Goal: Task Accomplishment & Management: Complete application form

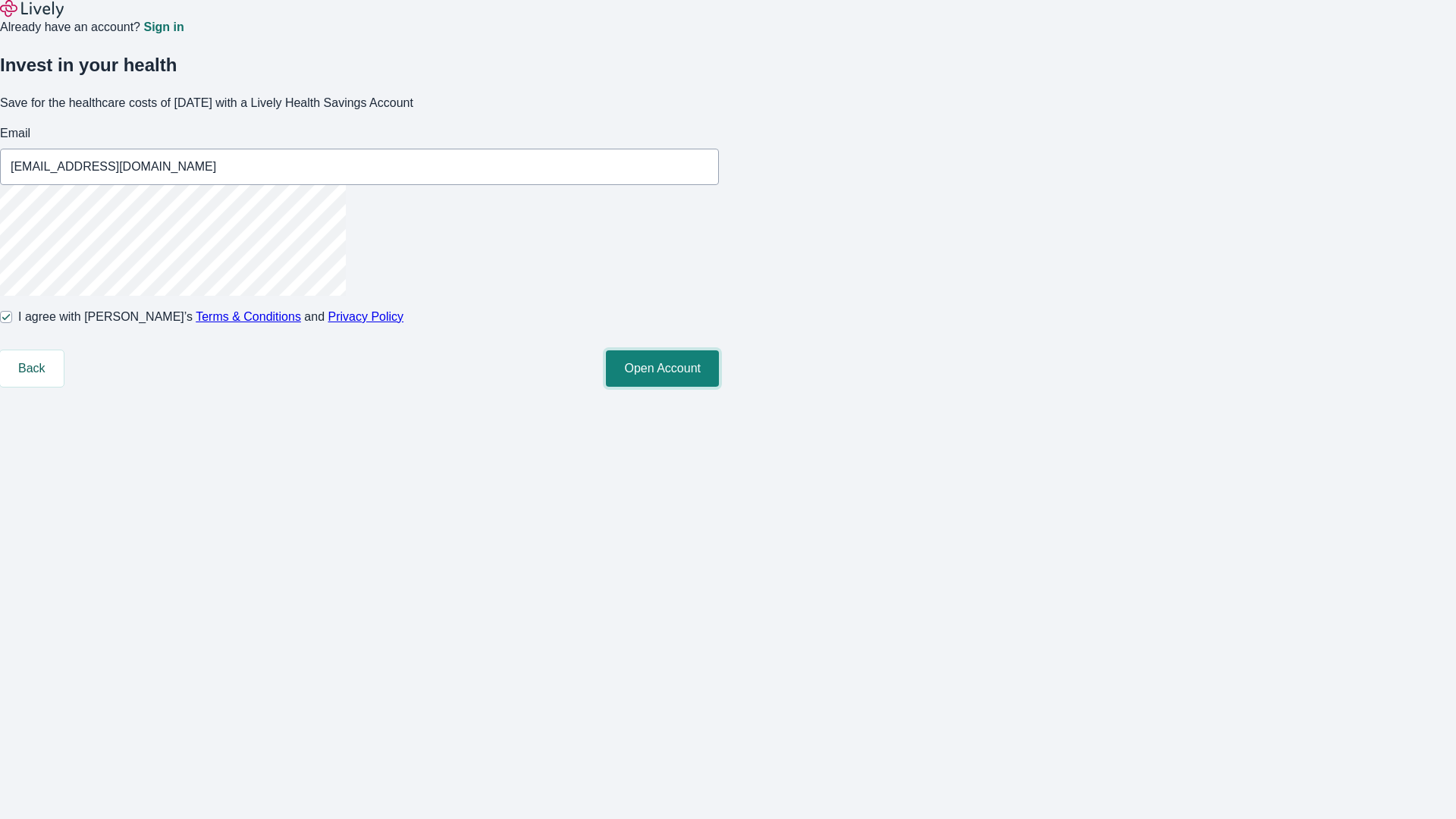
click at [719, 387] on button "Open Account" at bounding box center [662, 368] width 113 height 36
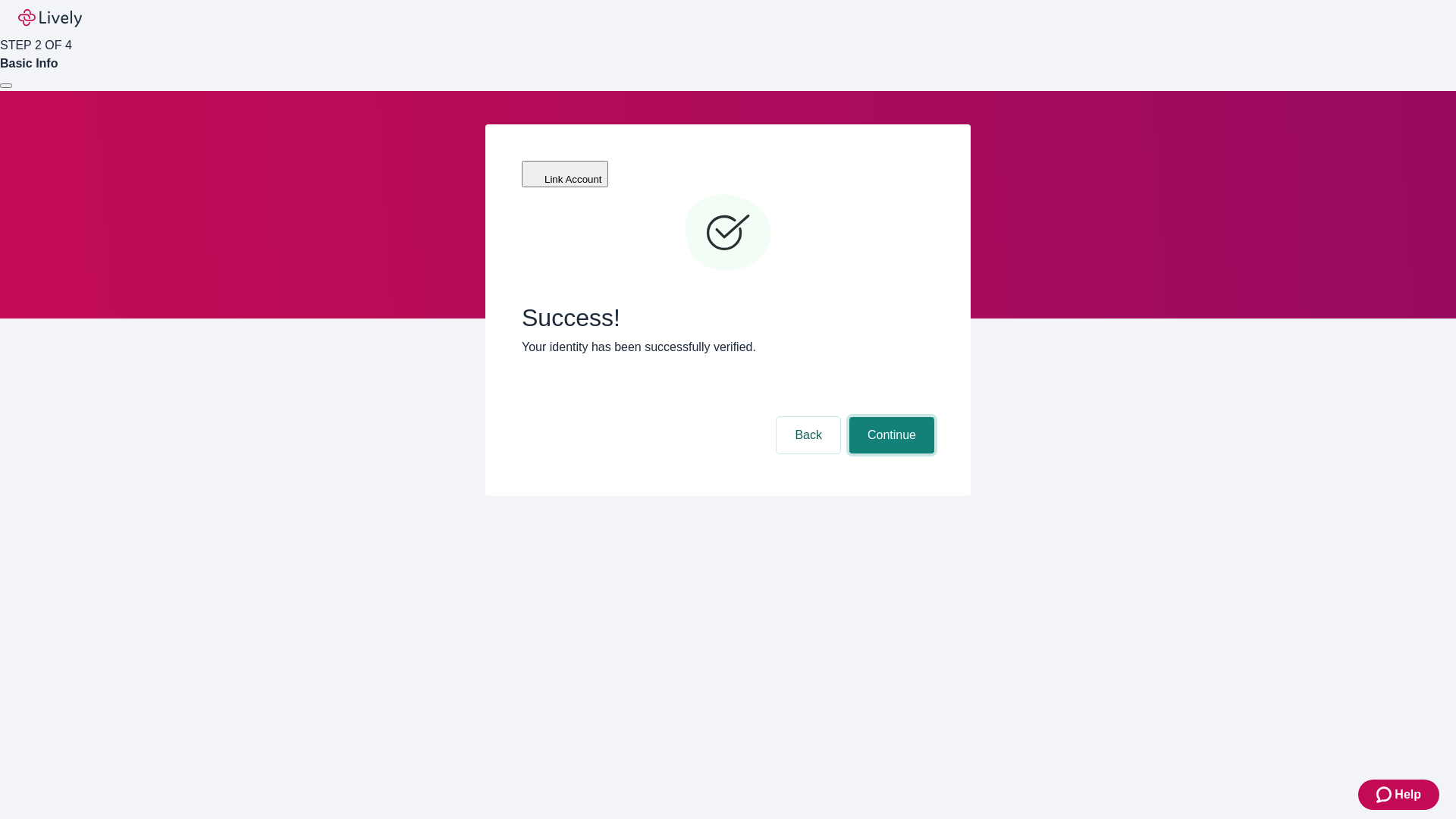
click at [889, 417] on button "Continue" at bounding box center [891, 436] width 85 height 36
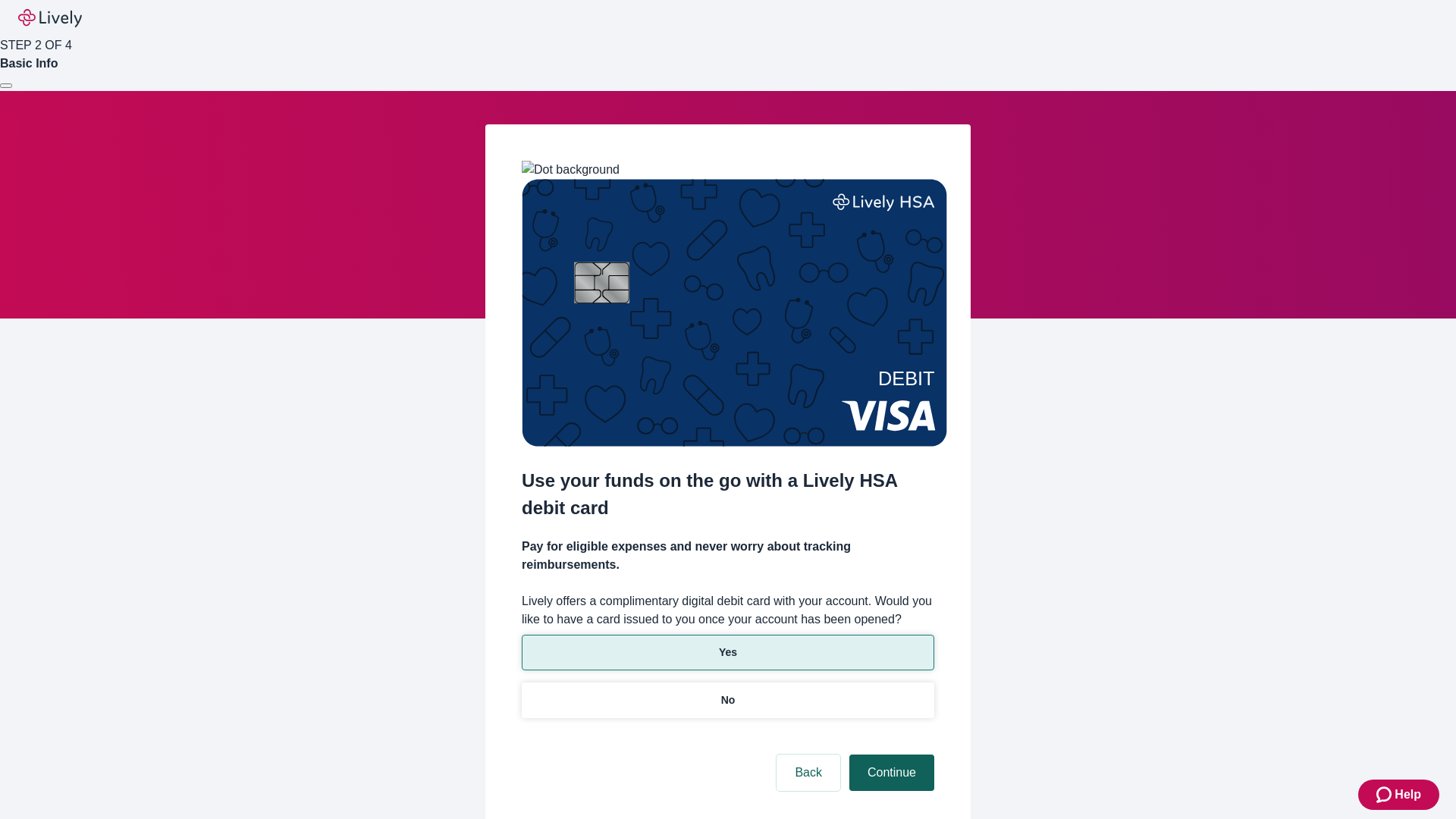
click at [727, 693] on p "No" at bounding box center [728, 700] width 14 height 16
click at [889, 754] on button "Continue" at bounding box center [891, 772] width 85 height 36
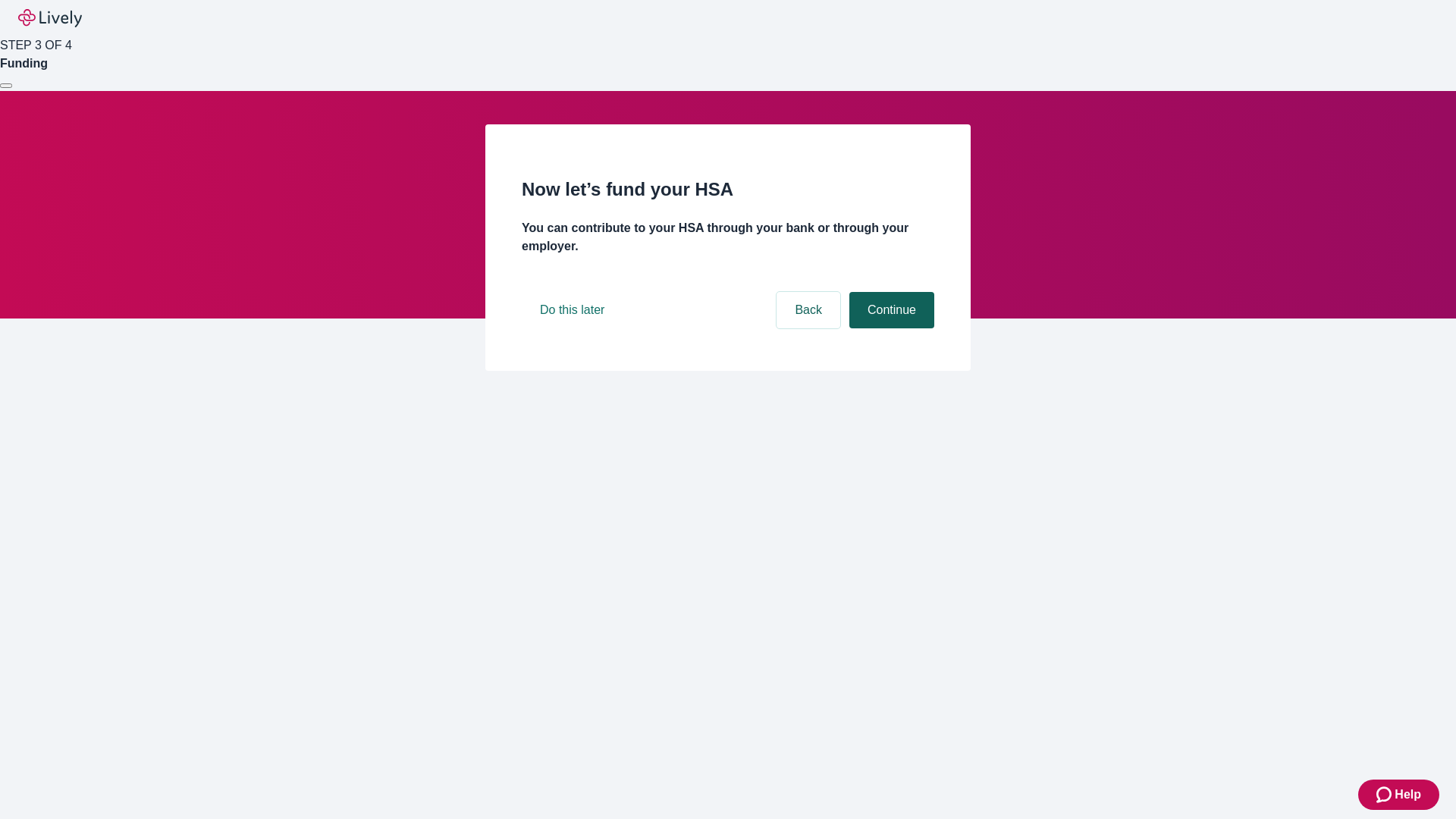
click at [889, 328] on button "Continue" at bounding box center [891, 310] width 85 height 36
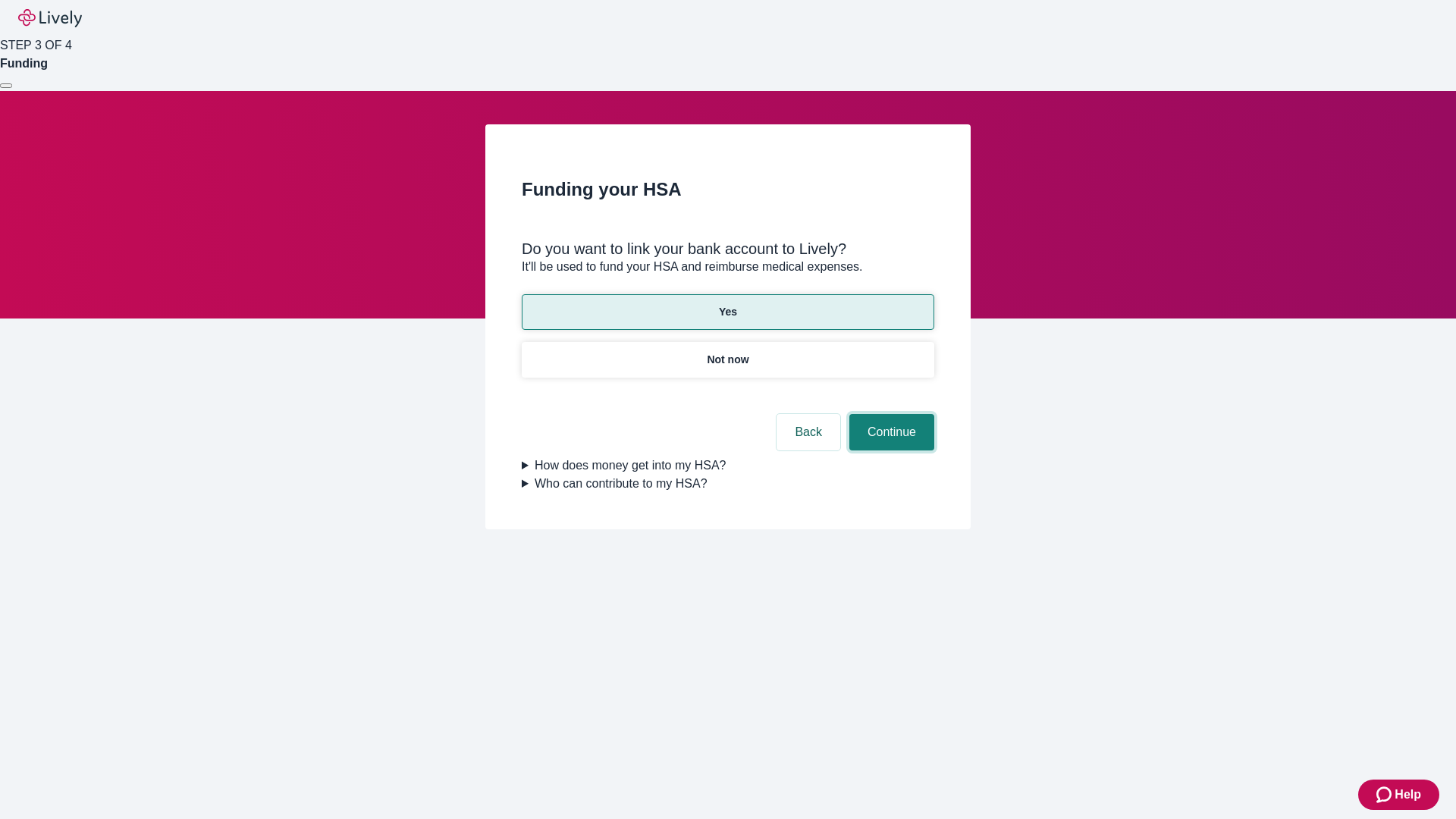
click at [889, 414] on button "Continue" at bounding box center [891, 432] width 85 height 36
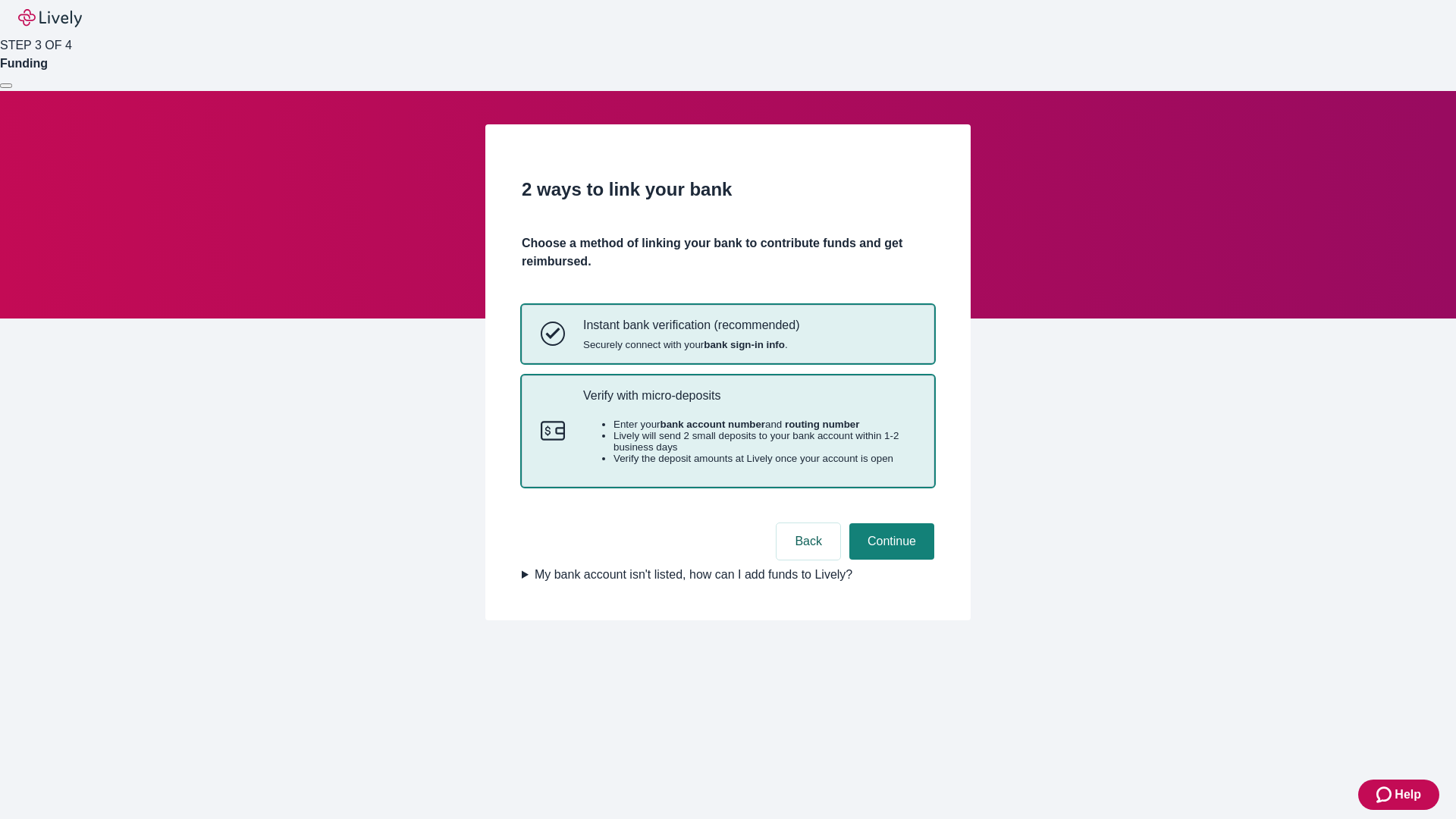
click at [749, 402] on p "Verify with micro-deposits" at bounding box center [749, 395] width 332 height 14
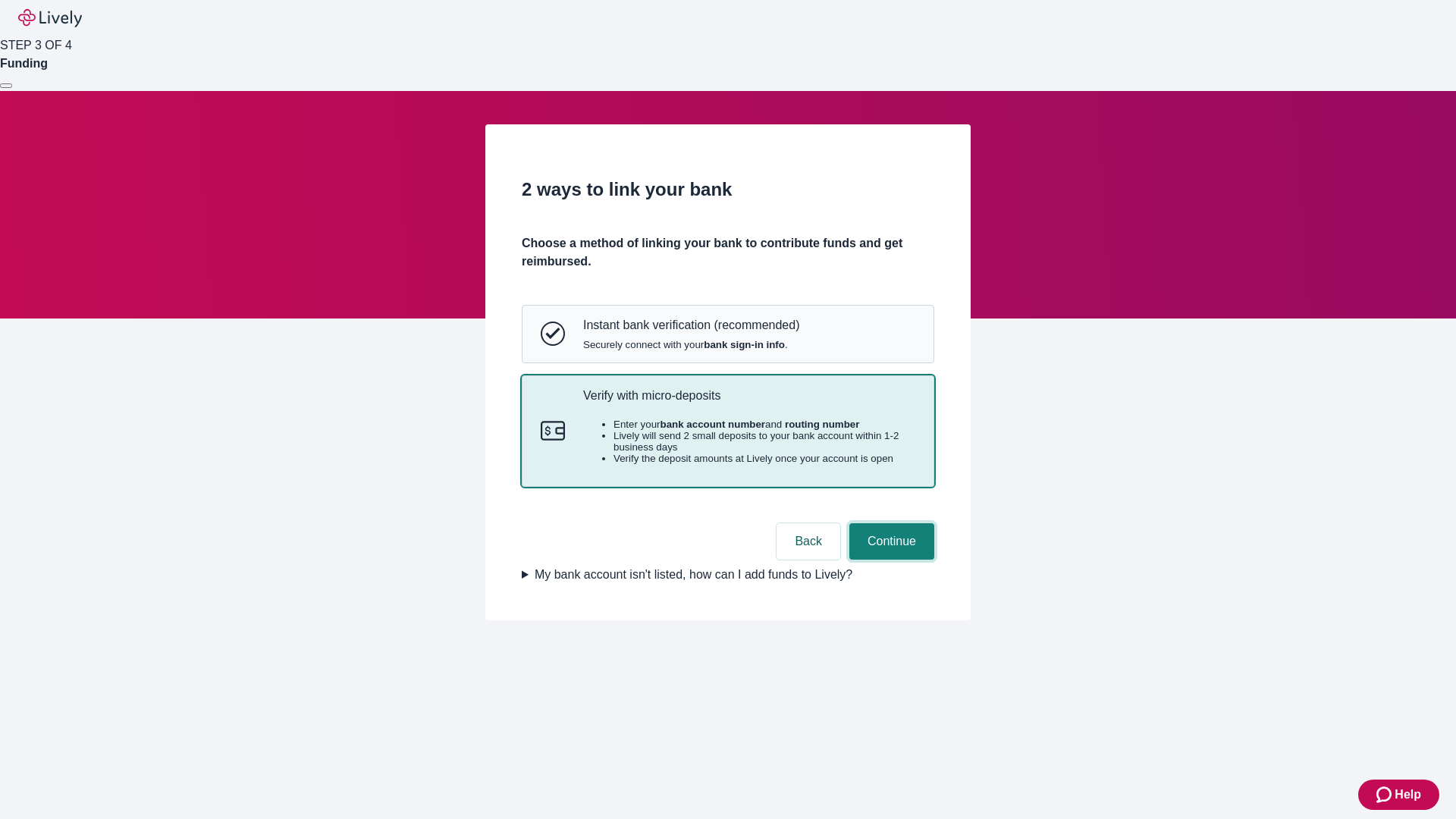
click at [889, 560] on button "Continue" at bounding box center [891, 542] width 85 height 36
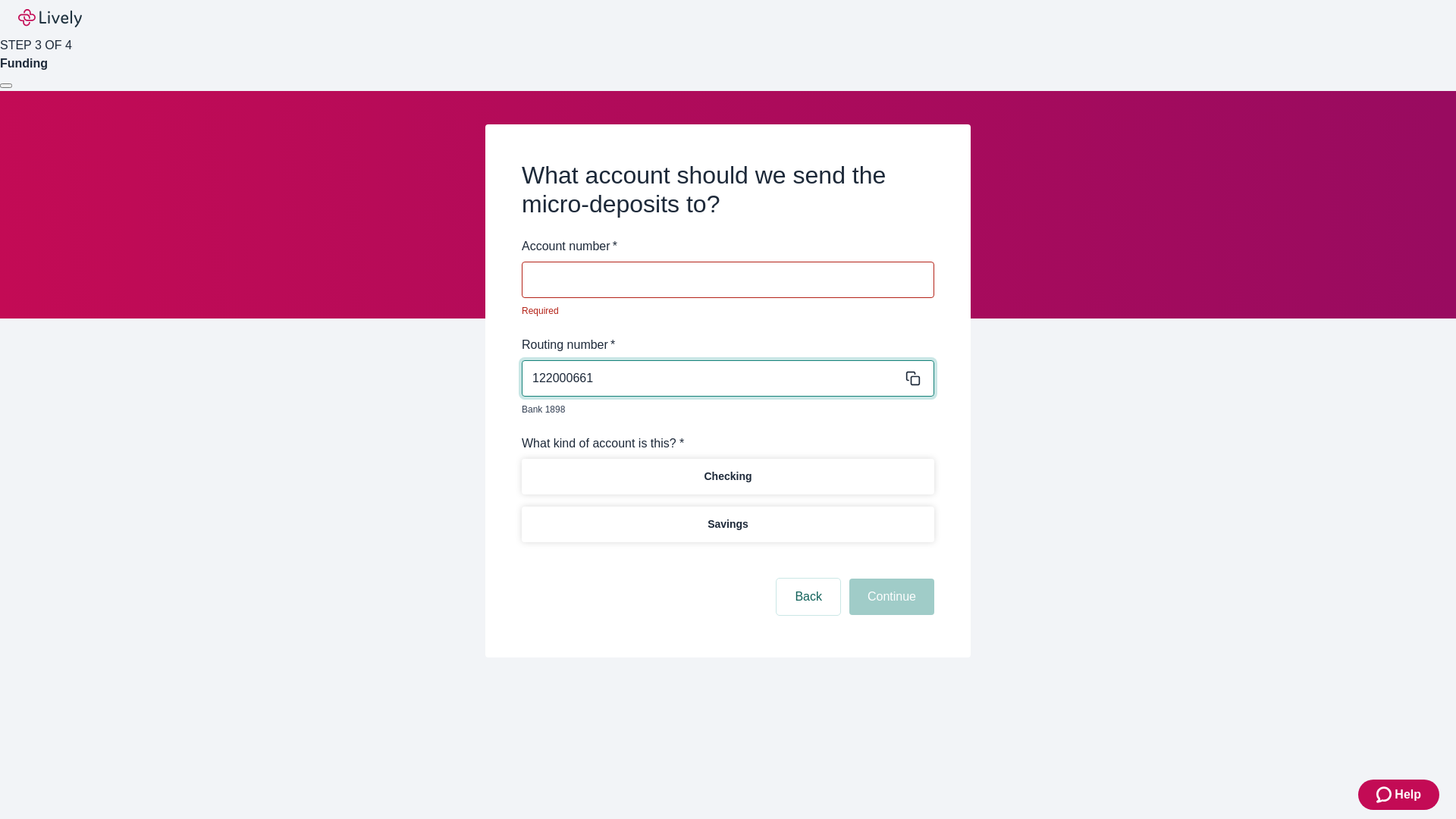
type input "122000661"
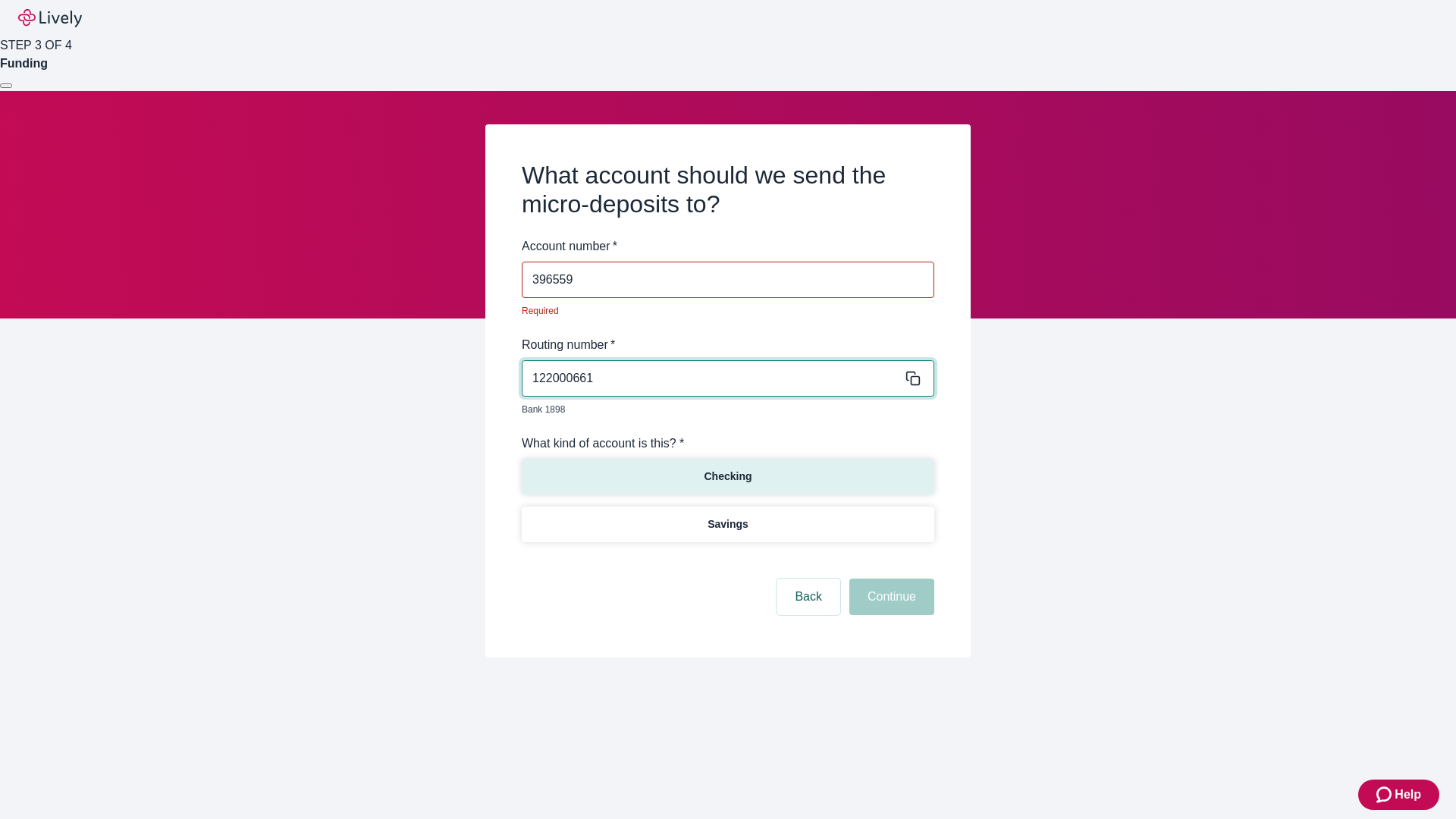
type input "396559"
click at [727, 469] on p "Checking" at bounding box center [727, 477] width 47 height 16
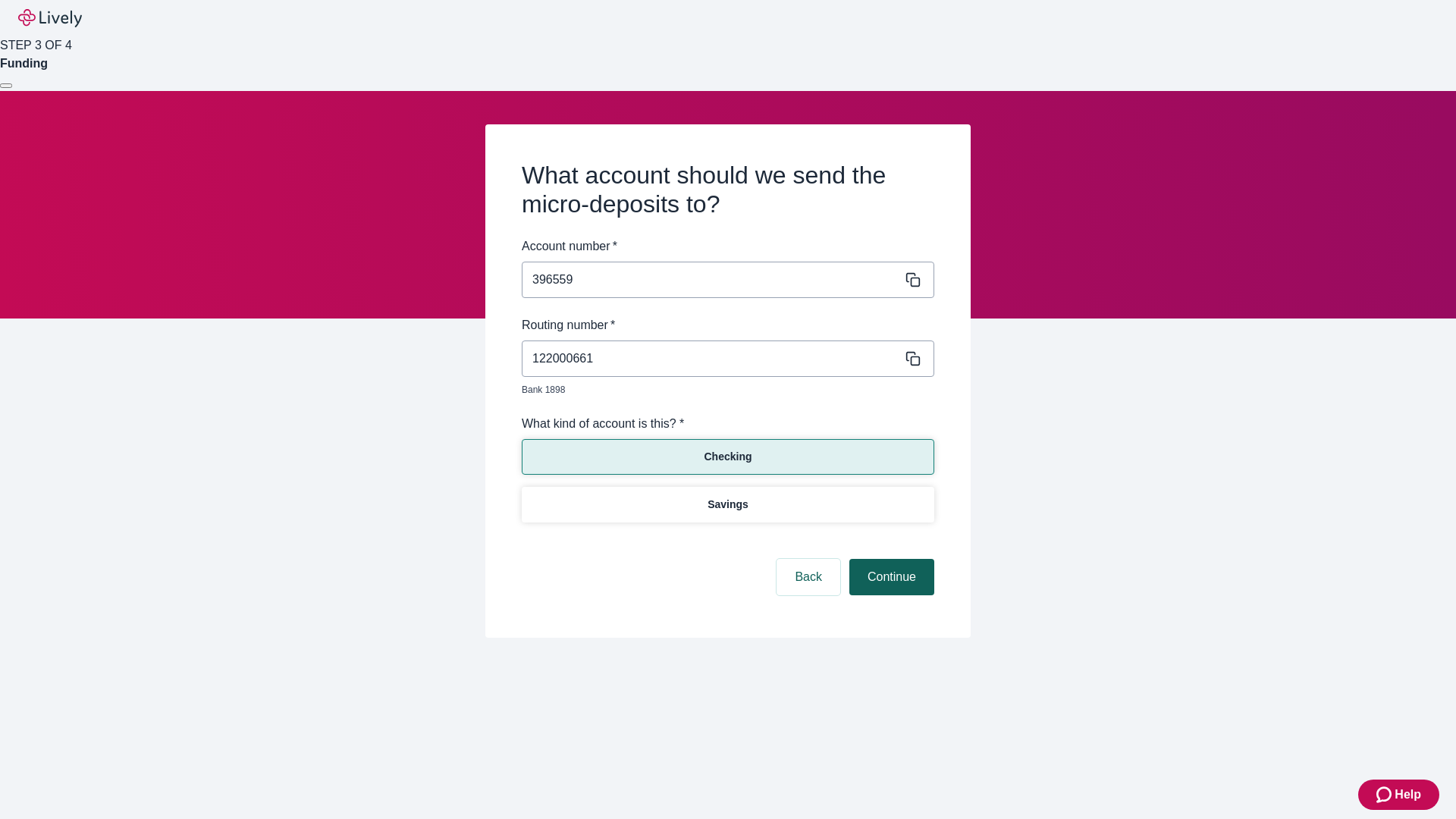
click at [889, 560] on button "Continue" at bounding box center [891, 577] width 85 height 36
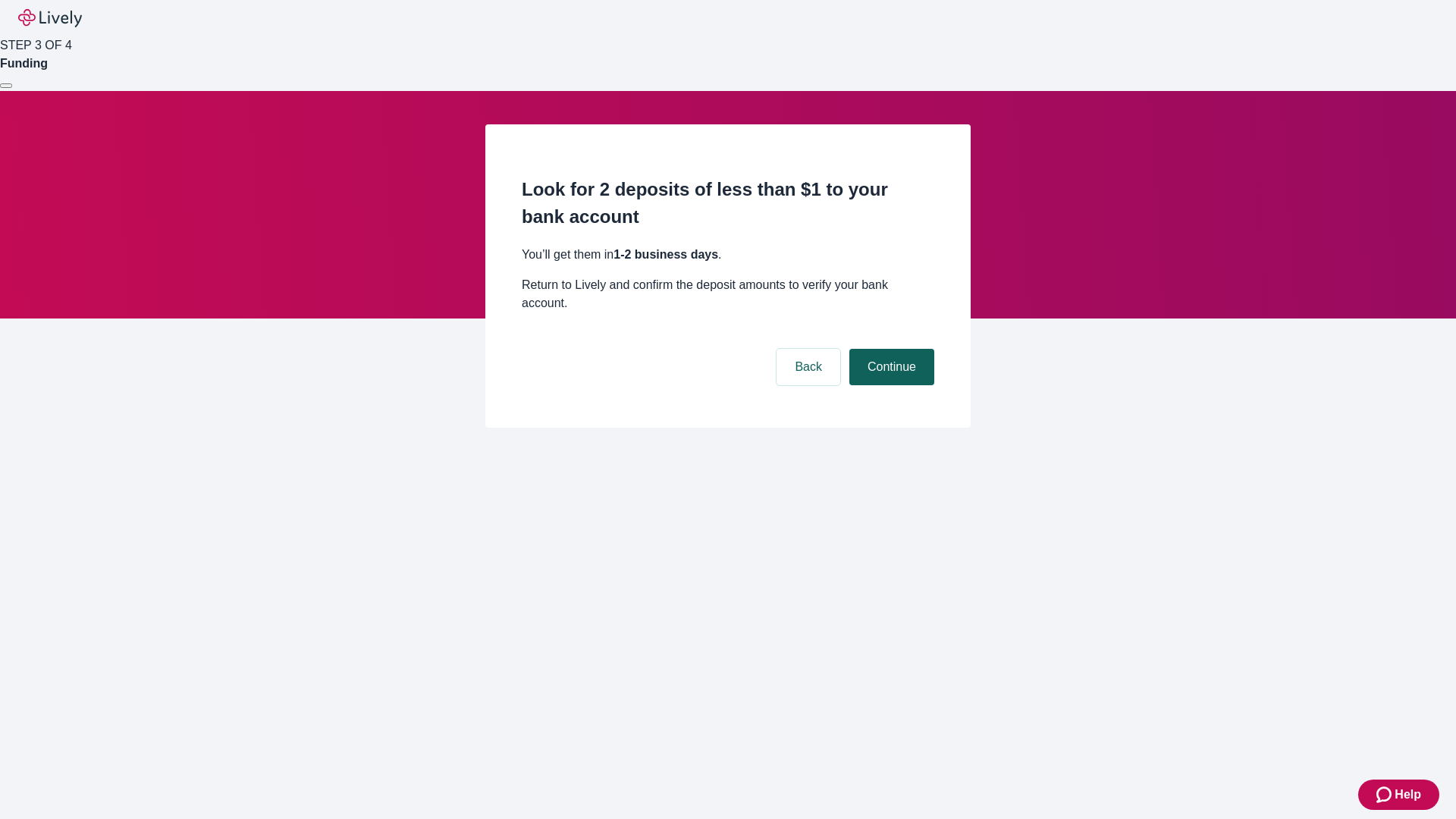
click at [889, 349] on button "Continue" at bounding box center [891, 367] width 85 height 36
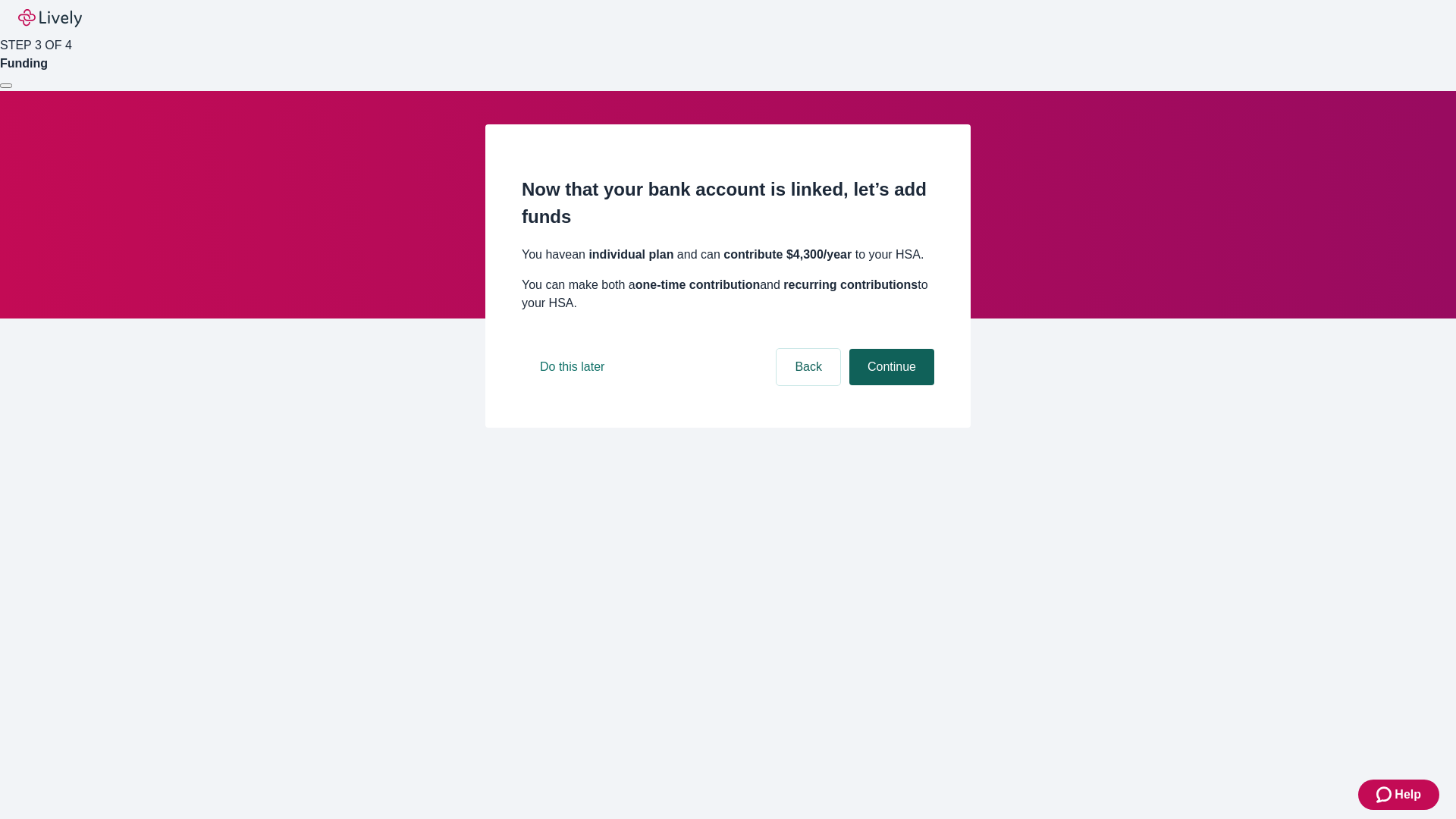
click at [889, 385] on button "Continue" at bounding box center [891, 367] width 85 height 36
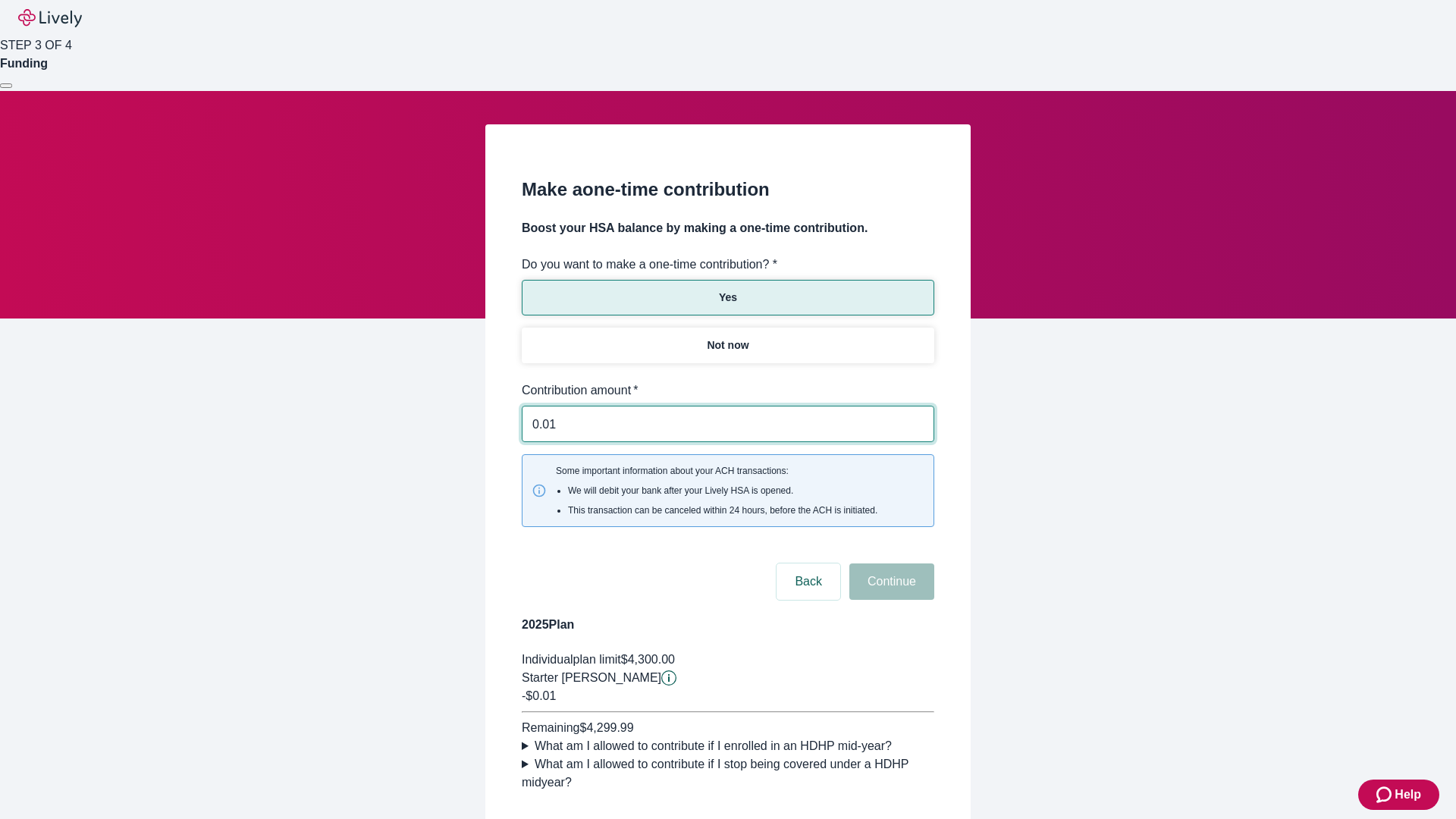
type input "0.01"
click at [889, 564] on button "Continue" at bounding box center [891, 582] width 85 height 36
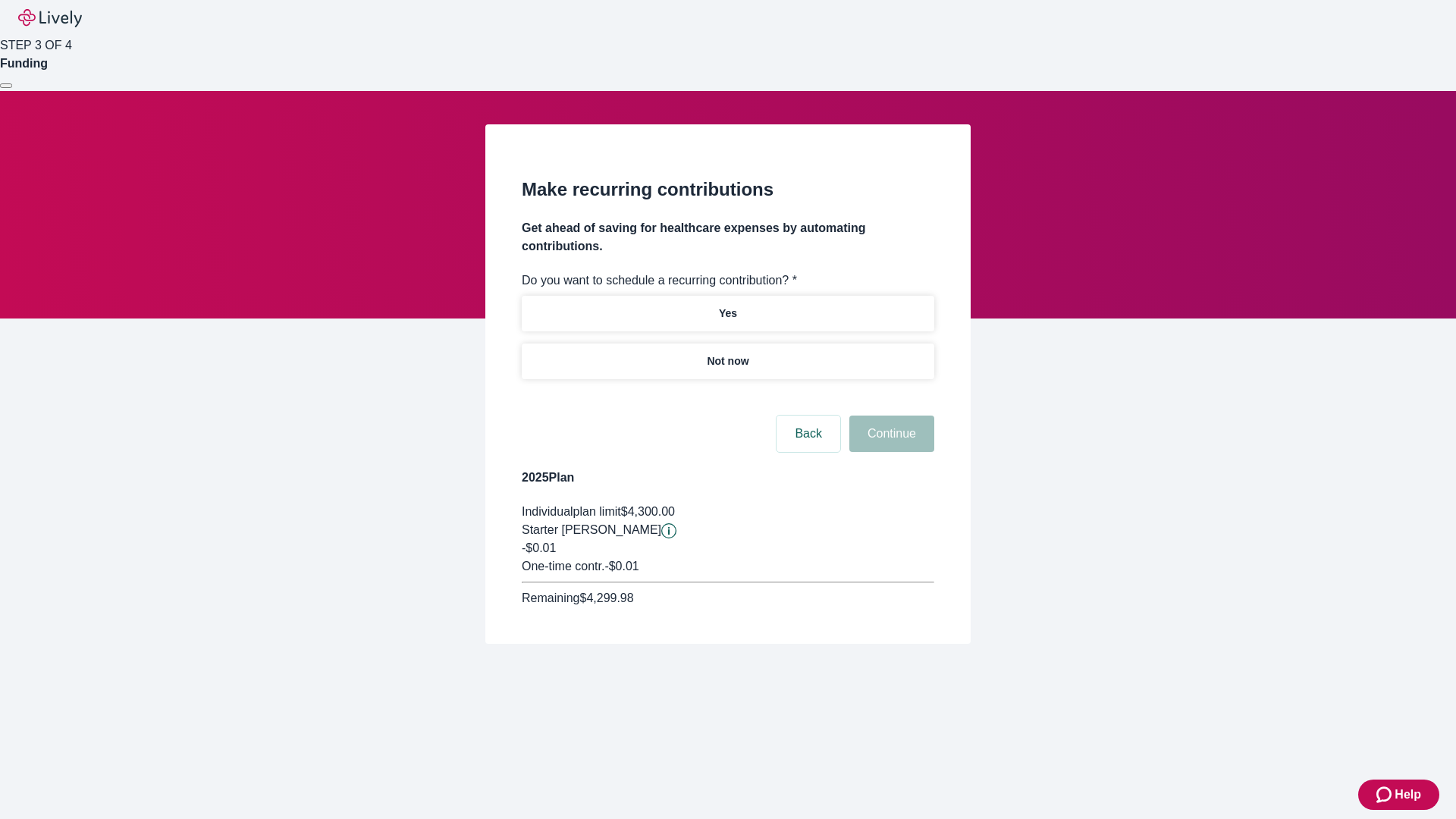
click at [727, 353] on p "Not now" at bounding box center [727, 361] width 42 height 16
click at [889, 416] on button "Continue" at bounding box center [891, 434] width 85 height 36
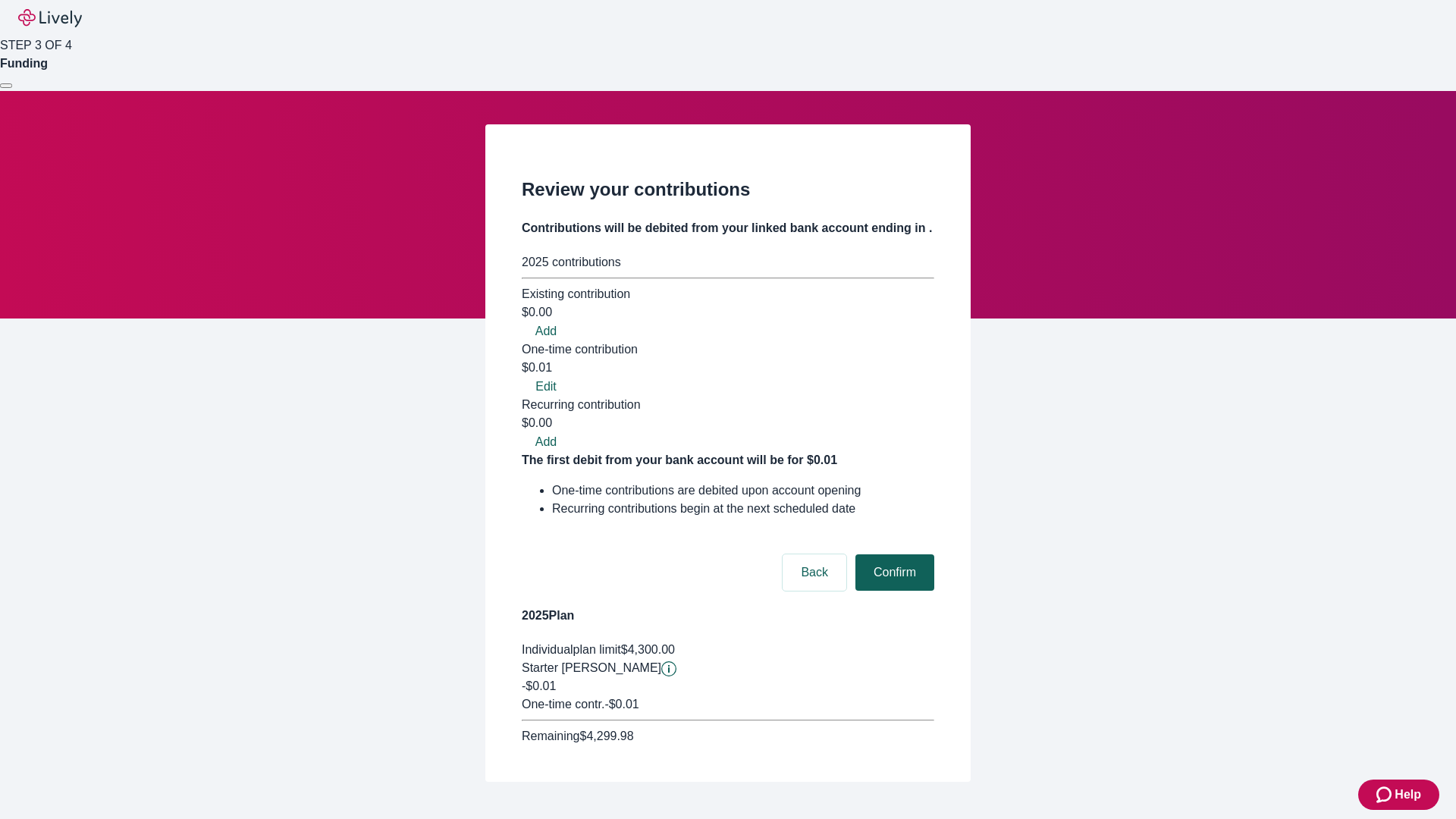
click at [892, 554] on button "Confirm" at bounding box center [895, 572] width 79 height 36
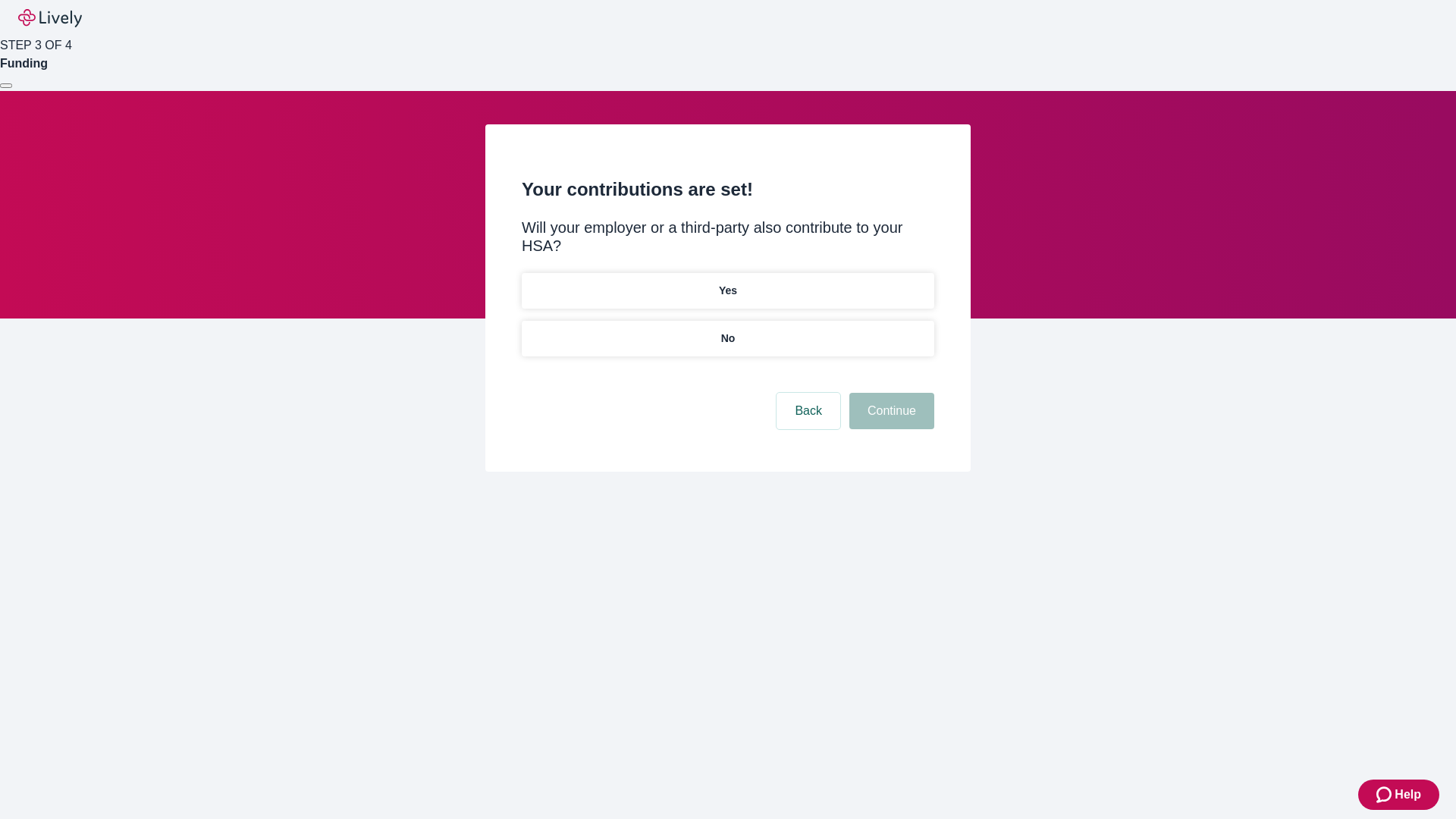
click at [727, 330] on p "No" at bounding box center [728, 338] width 14 height 16
click at [889, 393] on button "Continue" at bounding box center [891, 411] width 85 height 36
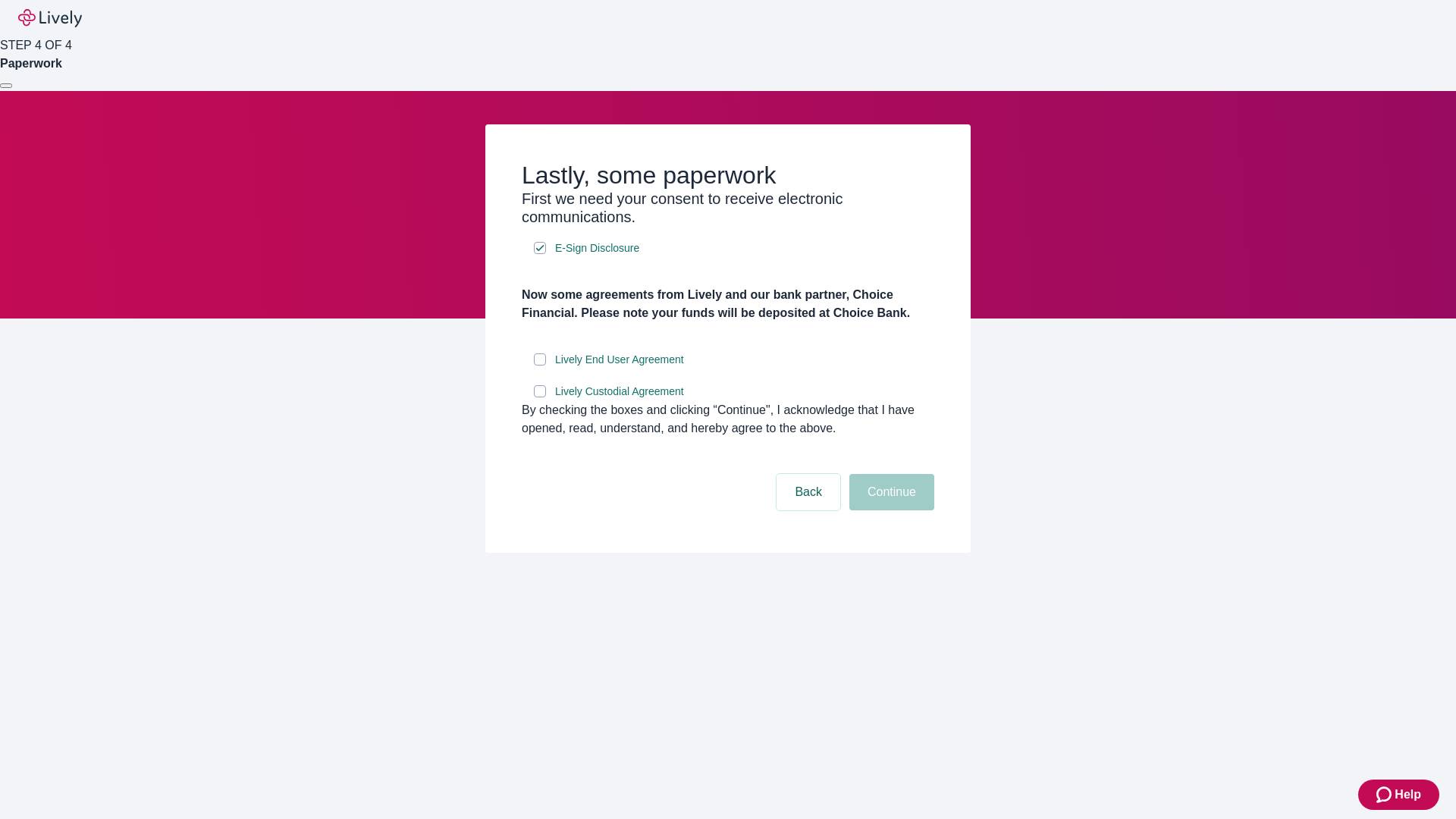
click at [540, 365] on input "Lively End User Agreement" at bounding box center [539, 359] width 12 height 12
checkbox input "true"
click at [540, 398] on input "Lively Custodial Agreement" at bounding box center [539, 391] width 12 height 12
checkbox input "true"
click at [889, 511] on button "Continue" at bounding box center [891, 492] width 85 height 36
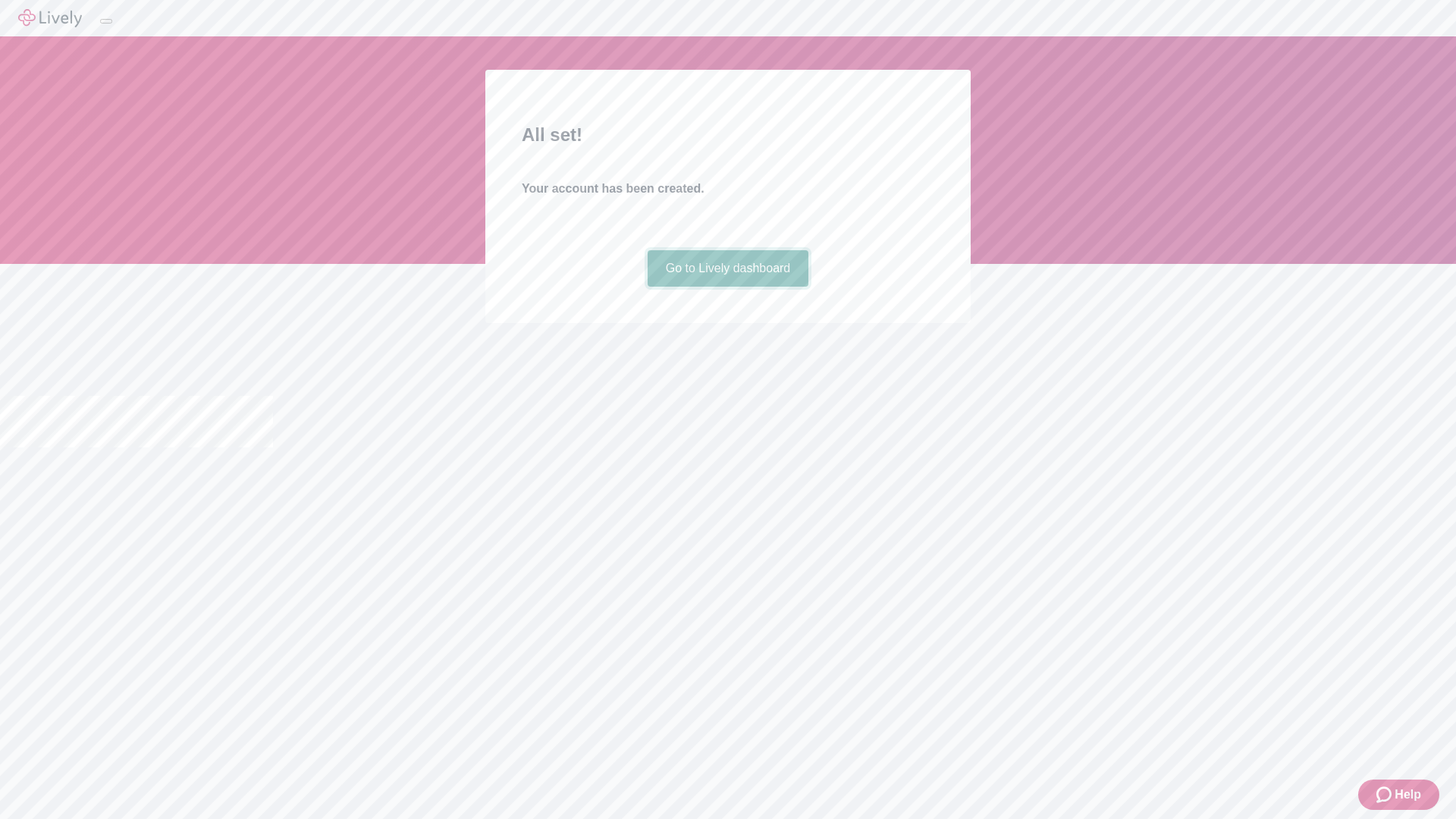
click at [727, 287] on link "Go to Lively dashboard" at bounding box center [728, 269] width 161 height 36
